Goal: Task Accomplishment & Management: Use online tool/utility

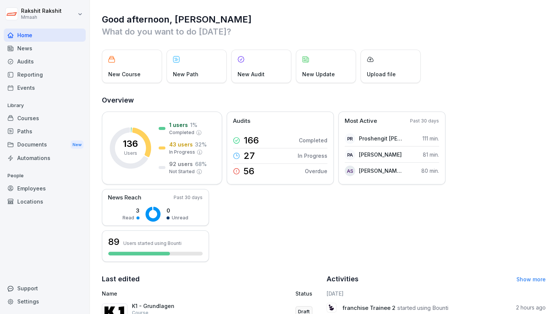
click at [39, 61] on div "Audits" at bounding box center [45, 61] width 82 height 13
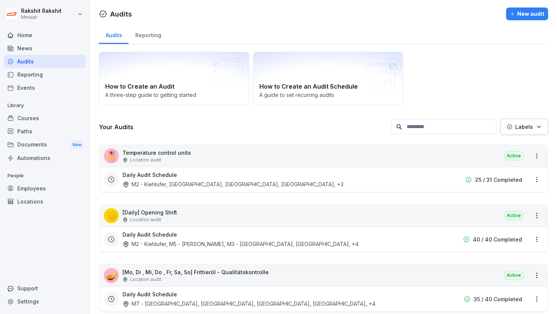
click at [228, 152] on div "🎖️ Temperature control units Location audit Active" at bounding box center [323, 156] width 448 height 22
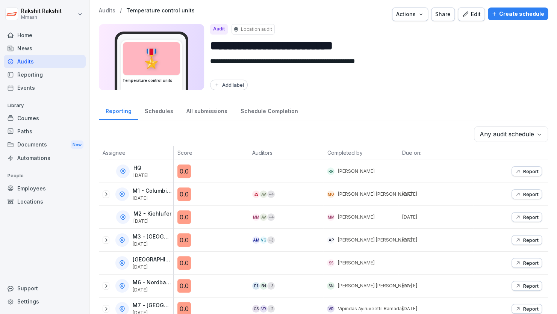
click at [508, 19] on button "Create schedule" at bounding box center [518, 14] width 60 height 13
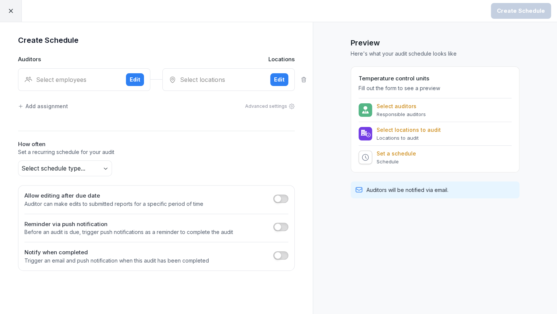
click at [98, 83] on div "Select employees" at bounding box center [71, 79] width 95 height 9
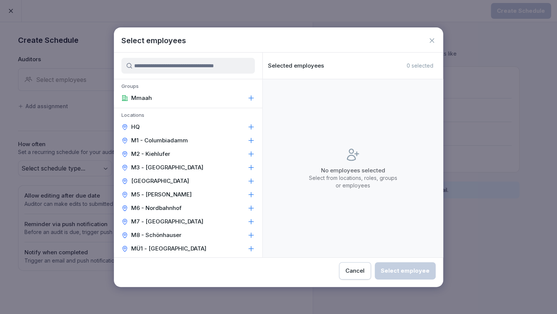
click at [155, 191] on p "M5 - [PERSON_NAME]" at bounding box center [161, 195] width 61 height 8
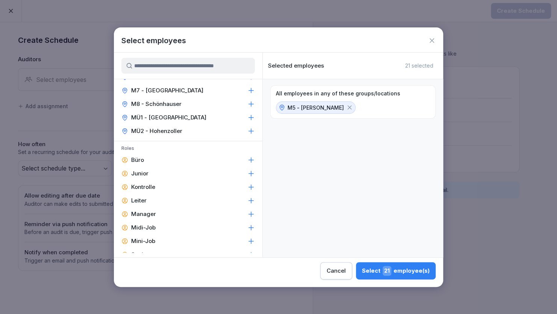
scroll to position [135, 0]
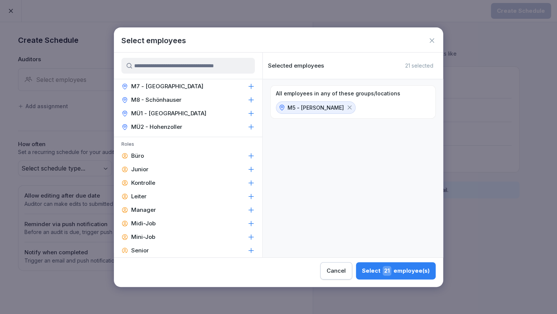
click at [152, 196] on div "Leiter" at bounding box center [188, 197] width 148 height 14
click at [157, 210] on div "Manager" at bounding box center [188, 210] width 148 height 14
click at [395, 272] on div "Select 6 employee(s)" at bounding box center [397, 271] width 66 height 10
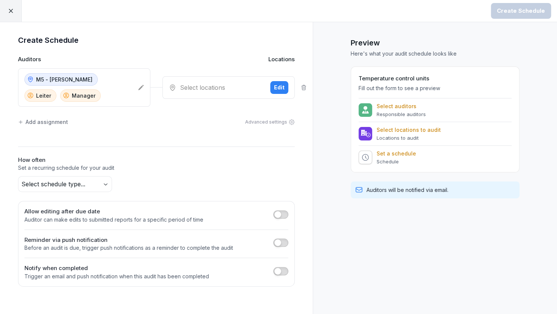
click at [207, 93] on div "Select locations Edit" at bounding box center [228, 87] width 132 height 23
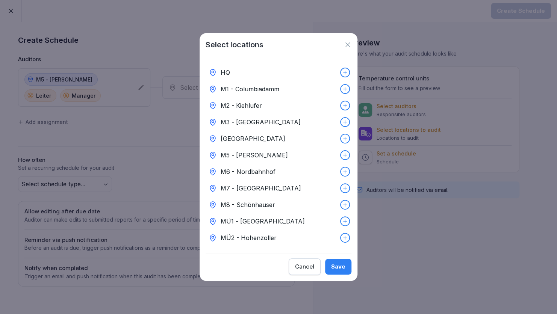
click at [231, 153] on p "M5 - [PERSON_NAME]" at bounding box center [254, 155] width 67 height 9
click at [336, 268] on div "Save" at bounding box center [338, 267] width 14 height 8
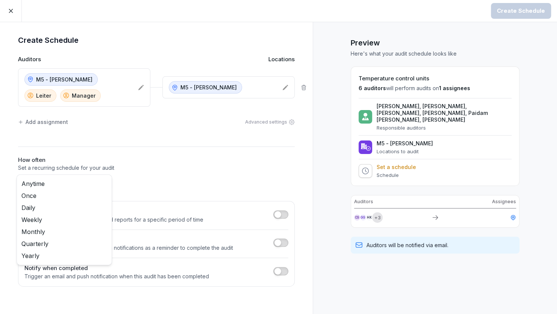
click at [83, 184] on body "Create Schedule Create Schedule Auditors Locations M5 - [PERSON_NAME] [PERSON_N…" at bounding box center [278, 157] width 557 height 314
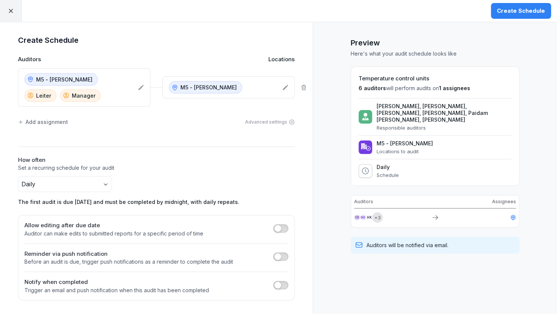
click at [507, 7] on div "Create Schedule" at bounding box center [521, 11] width 48 height 8
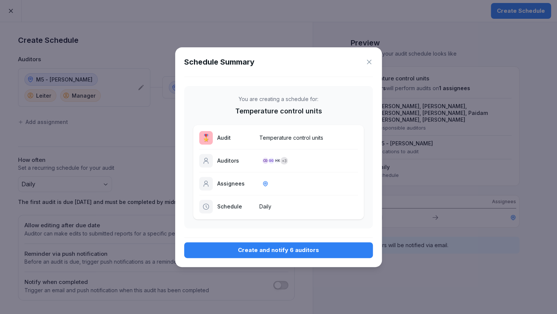
click at [277, 248] on div "Create and notify 6 auditors" at bounding box center [278, 250] width 177 height 8
